Goal: Information Seeking & Learning: Learn about a topic

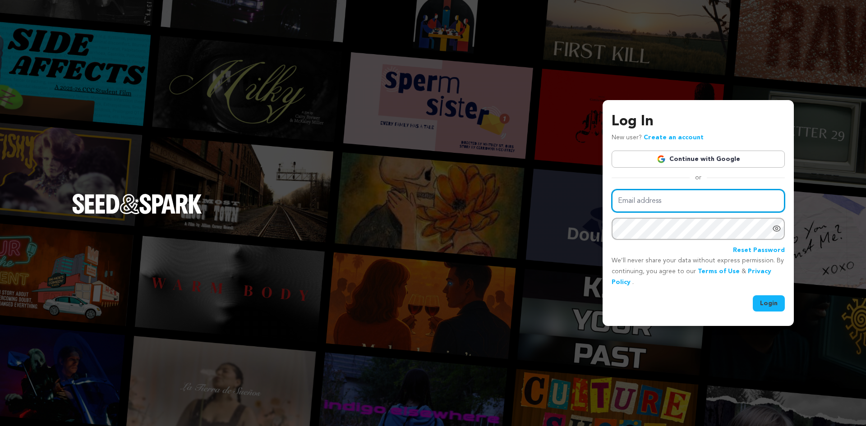
click at [706, 202] on input "Email address" at bounding box center [697, 200] width 173 height 23
type input "[EMAIL_ADDRESS][DOMAIN_NAME]"
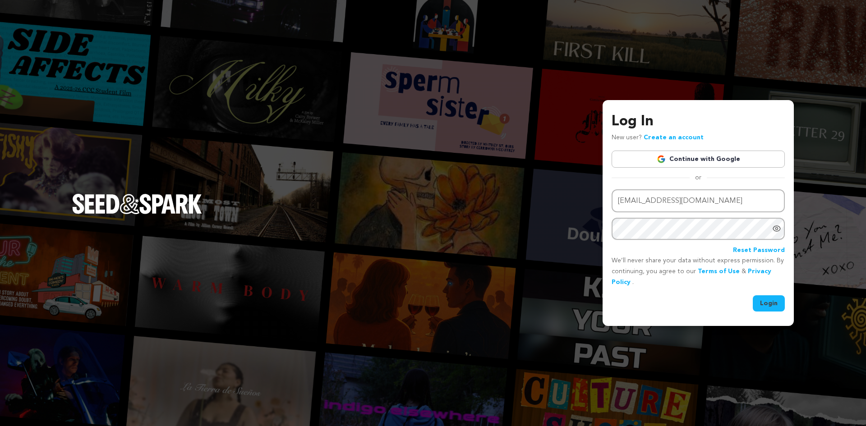
click at [753, 295] on button "Login" at bounding box center [769, 303] width 32 height 16
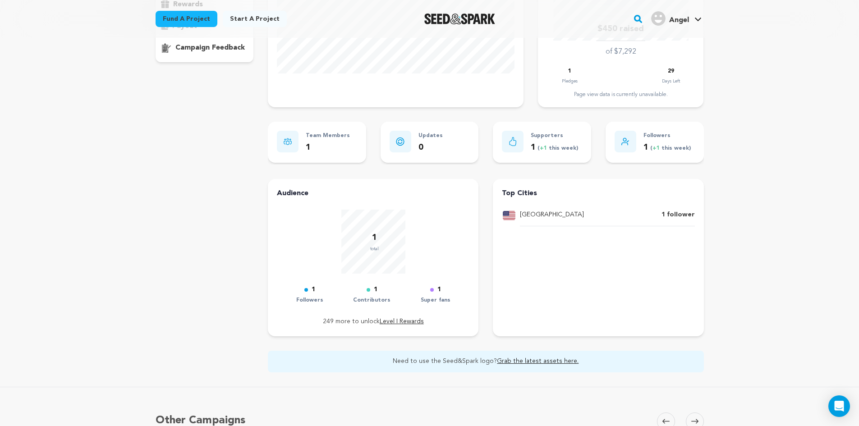
scroll to position [271, 0]
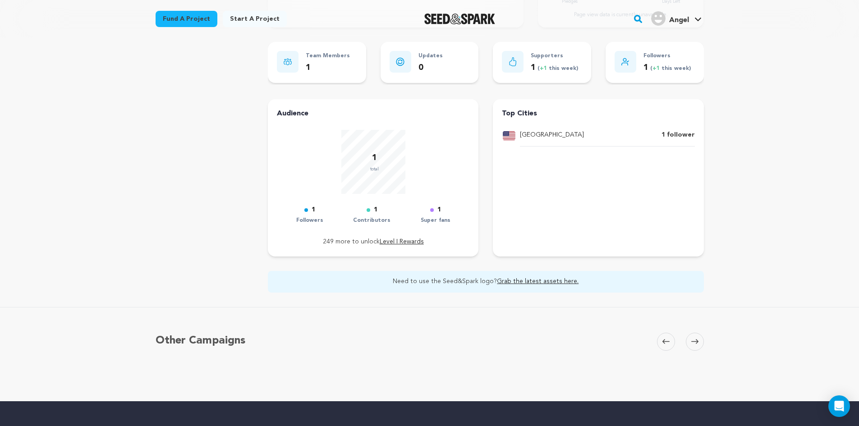
click at [402, 243] on link "Level I Rewards" at bounding box center [402, 242] width 44 height 6
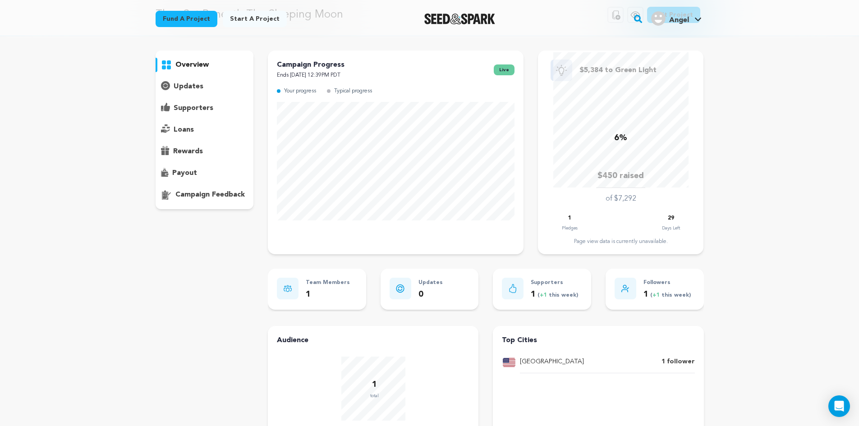
scroll to position [0, 0]
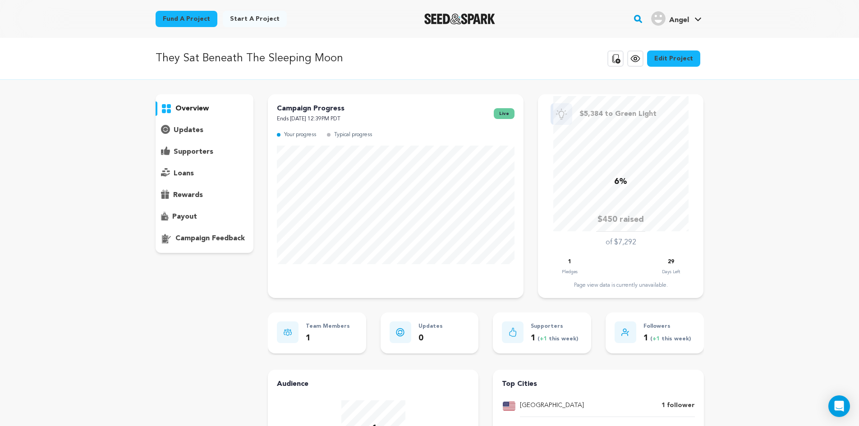
click at [180, 127] on p "updates" at bounding box center [189, 130] width 30 height 11
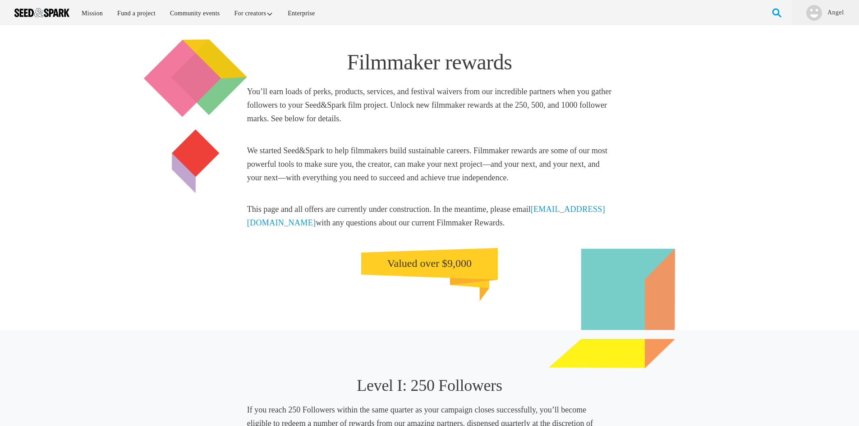
scroll to position [339, 0]
